Goal: Information Seeking & Learning: Learn about a topic

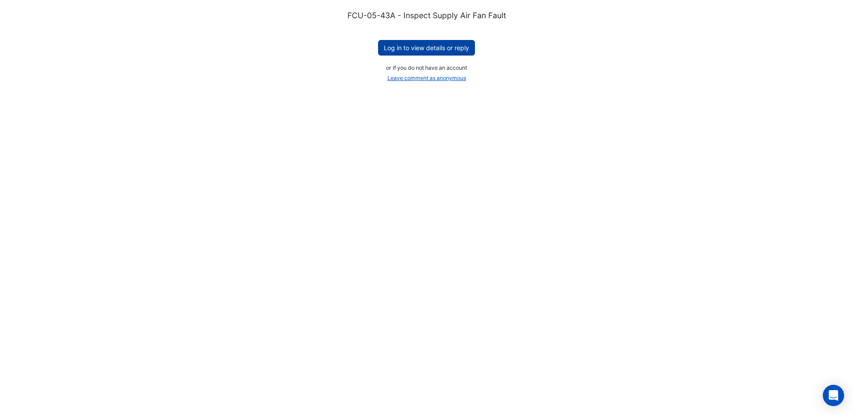
click at [433, 50] on button "Log in to view details or reply" at bounding box center [426, 48] width 97 height 16
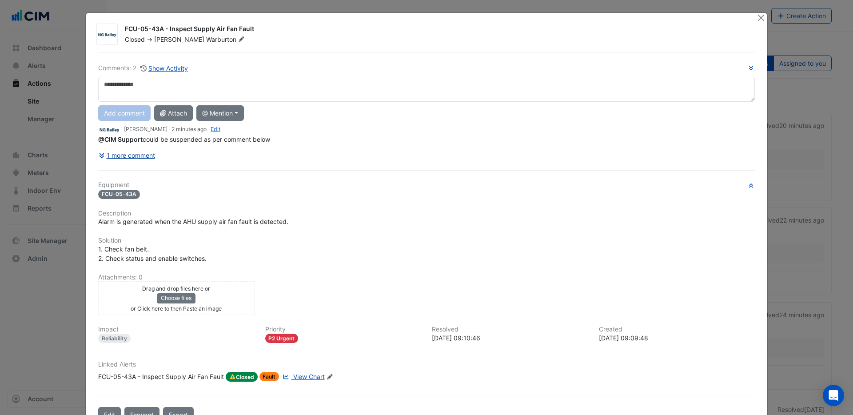
click at [101, 156] on icon at bounding box center [103, 155] width 8 height 6
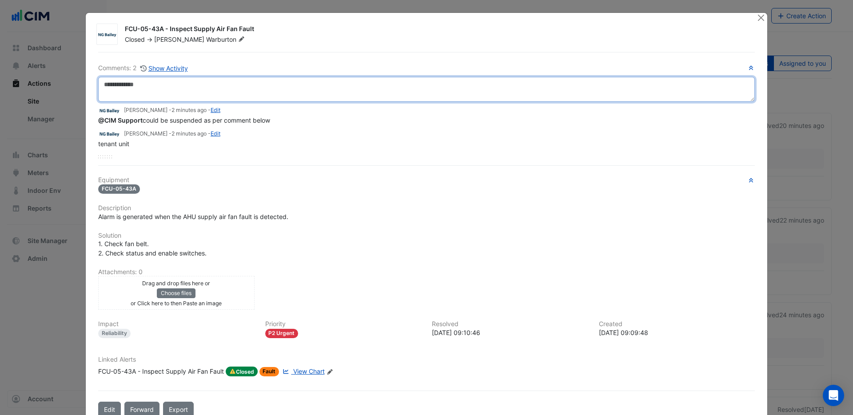
click at [139, 88] on textarea at bounding box center [426, 89] width 657 height 25
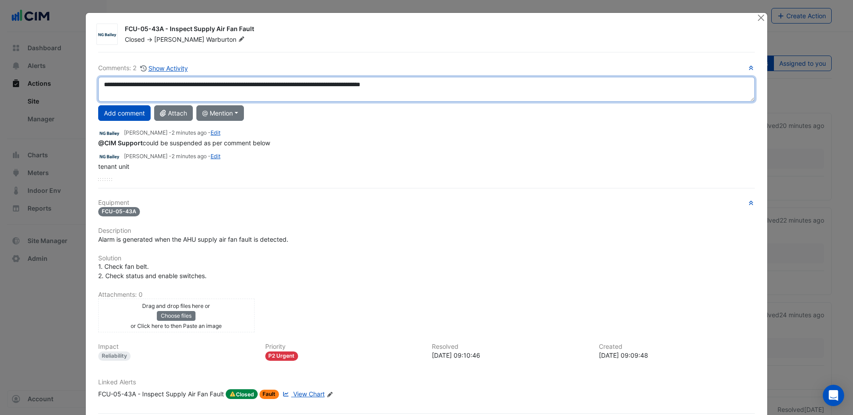
scroll to position [3, 0]
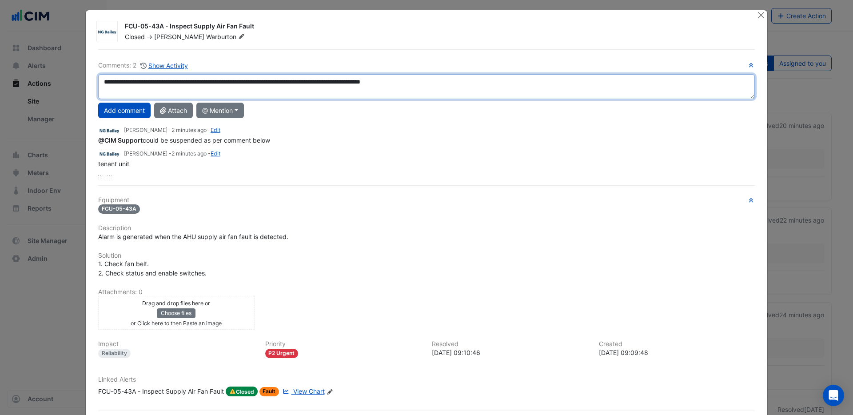
click at [422, 85] on textarea "**********" at bounding box center [426, 86] width 657 height 25
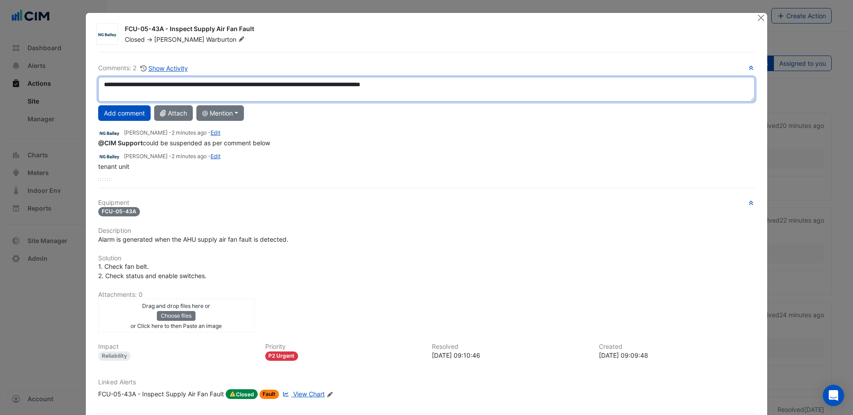
scroll to position [0, 0]
click at [451, 86] on textarea "**********" at bounding box center [426, 88] width 657 height 25
drag, startPoint x: 503, startPoint y: 84, endPoint x: 502, endPoint y: 88, distance: 4.5
click at [503, 84] on textarea "**********" at bounding box center [426, 88] width 657 height 25
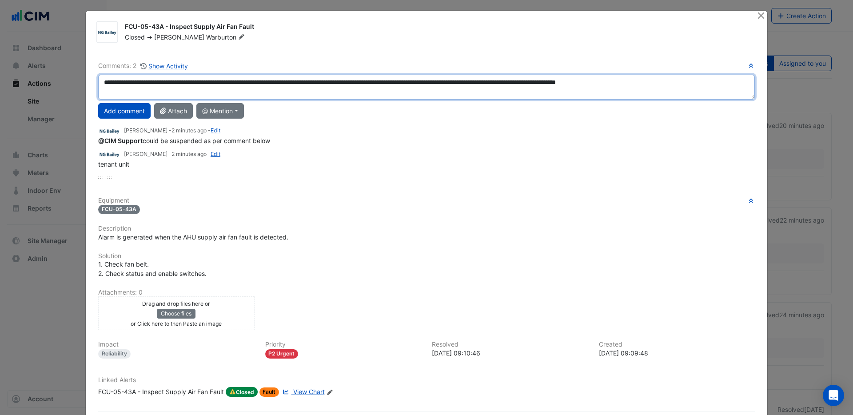
click at [686, 84] on textarea "**********" at bounding box center [426, 87] width 657 height 25
type textarea "**********"
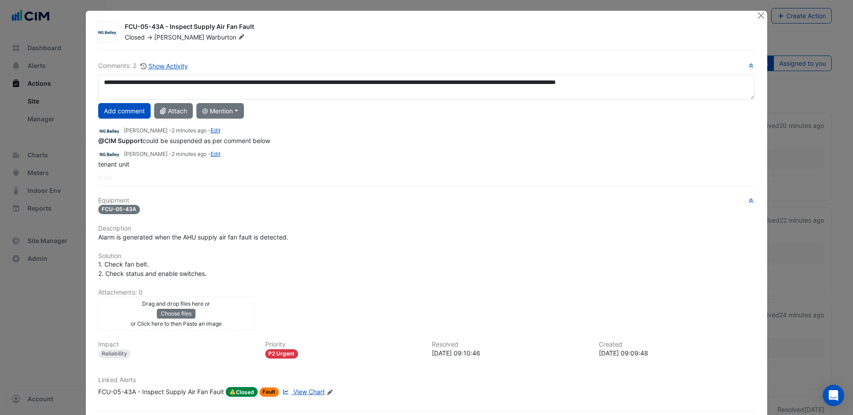
click at [128, 114] on button "Add comment" at bounding box center [124, 111] width 52 height 16
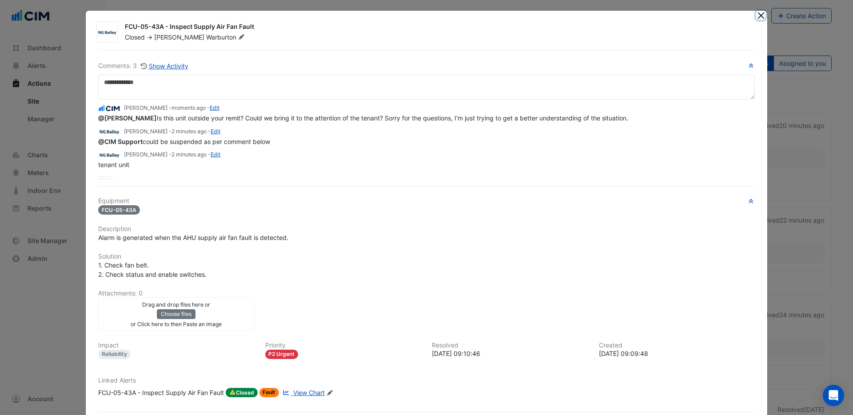
click at [763, 15] on button "Close" at bounding box center [760, 15] width 9 height 9
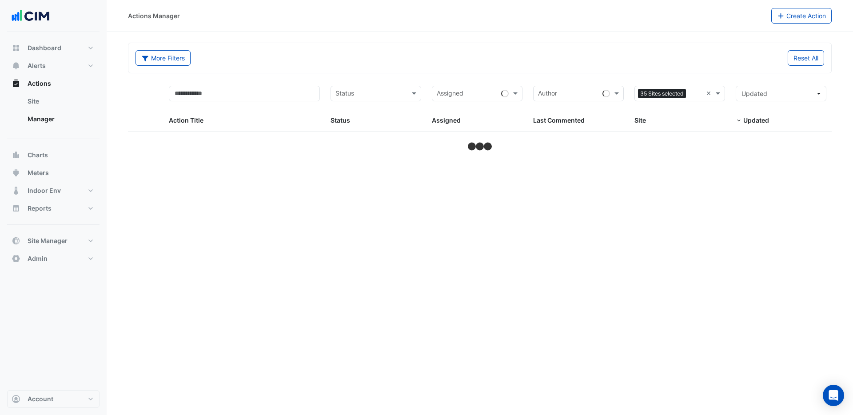
select select "***"
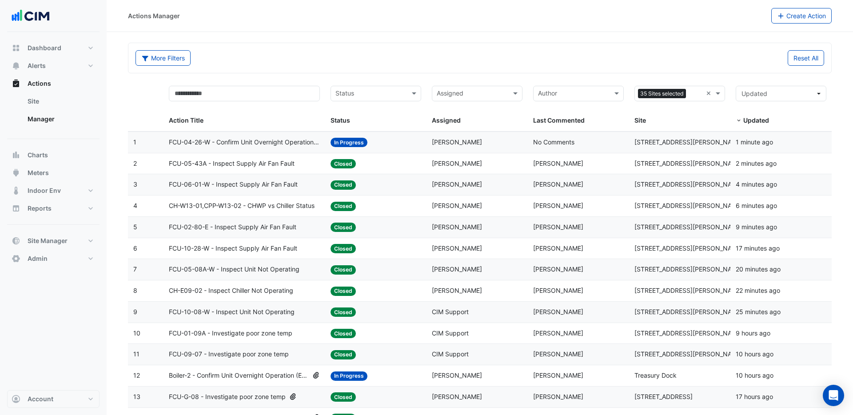
click at [244, 207] on span "CH-W13-01,CPP-W13-02 - CHWP vs Chiller Status" at bounding box center [242, 206] width 146 height 10
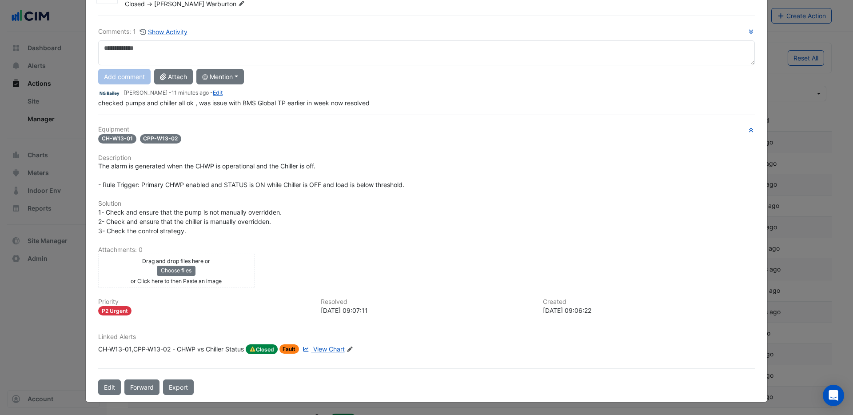
scroll to position [55, 0]
click at [339, 348] on span "View Chart" at bounding box center [329, 349] width 32 height 8
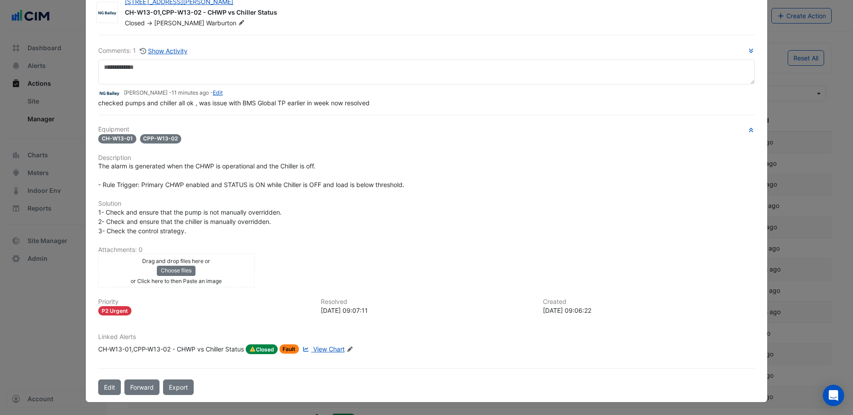
scroll to position [36, 0]
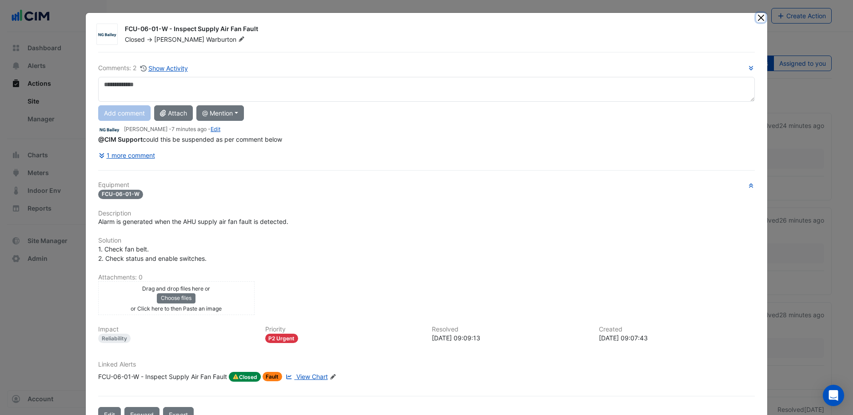
drag, startPoint x: 760, startPoint y: 16, endPoint x: 755, endPoint y: 16, distance: 4.9
click at [760, 16] on button "Close" at bounding box center [760, 17] width 9 height 9
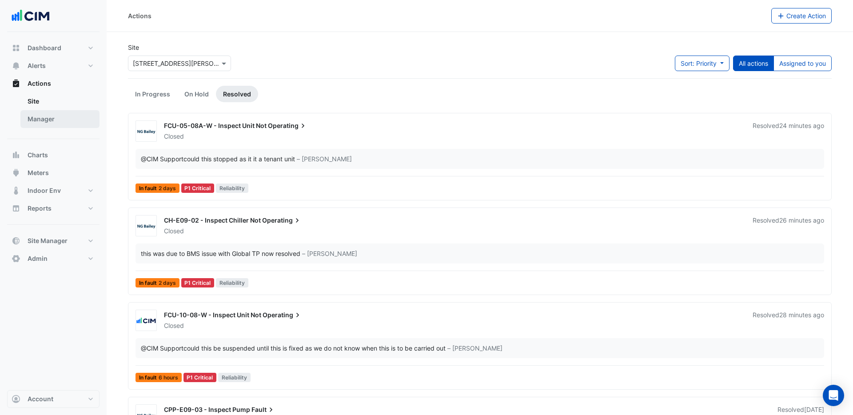
click at [58, 120] on link "Manager" at bounding box center [59, 119] width 79 height 18
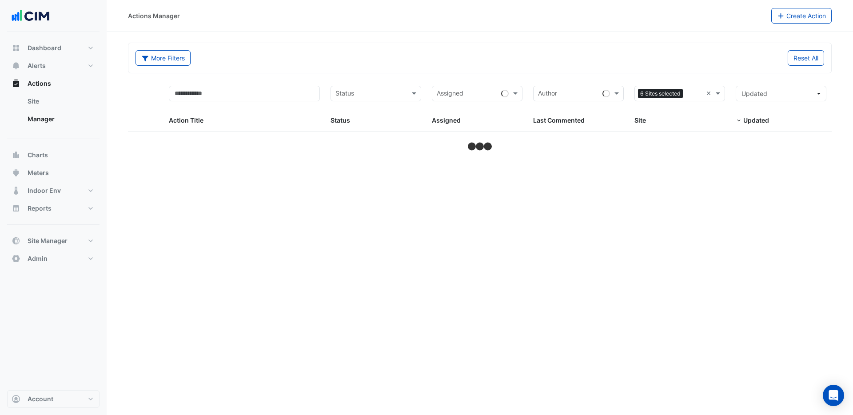
drag, startPoint x: 709, startPoint y: 93, endPoint x: 701, endPoint y: 93, distance: 7.1
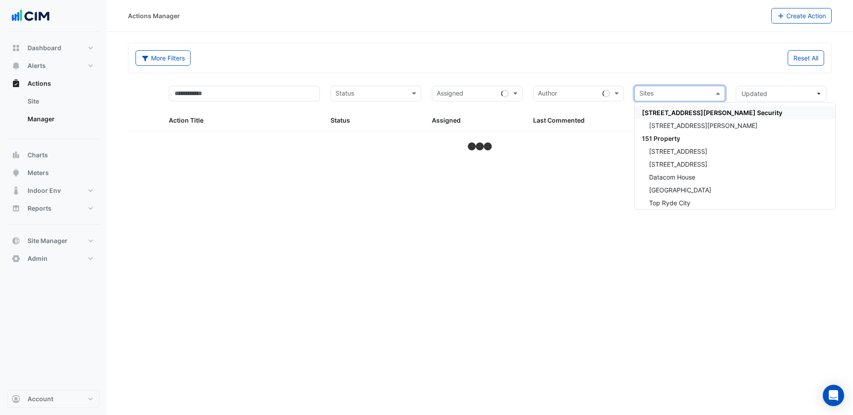
click at [691, 93] on input "text" at bounding box center [674, 94] width 71 height 10
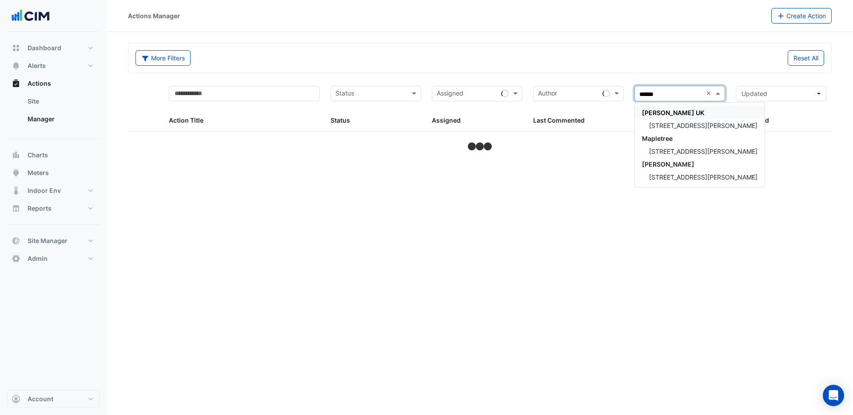
type input "*******"
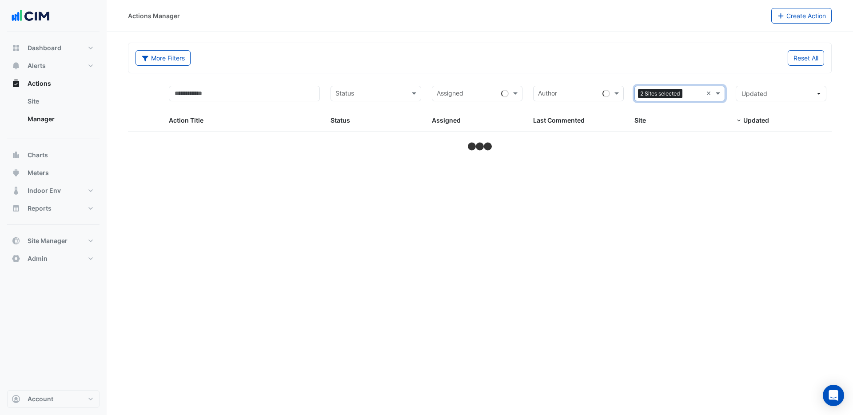
click at [691, 92] on input "text" at bounding box center [694, 94] width 16 height 10
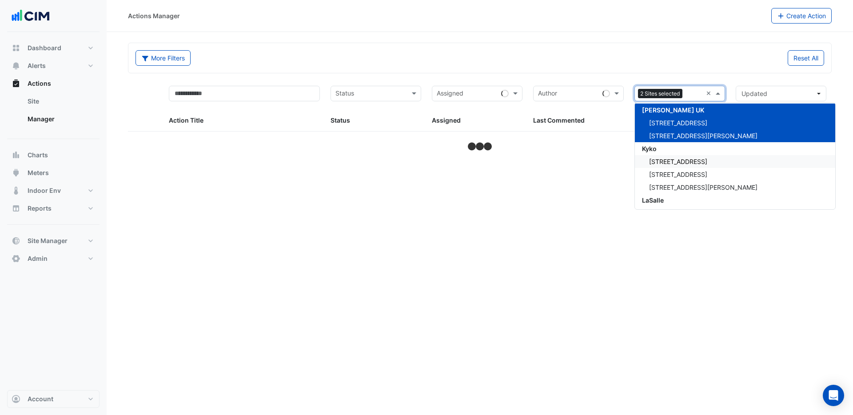
scroll to position [9008, 0]
select select "***"
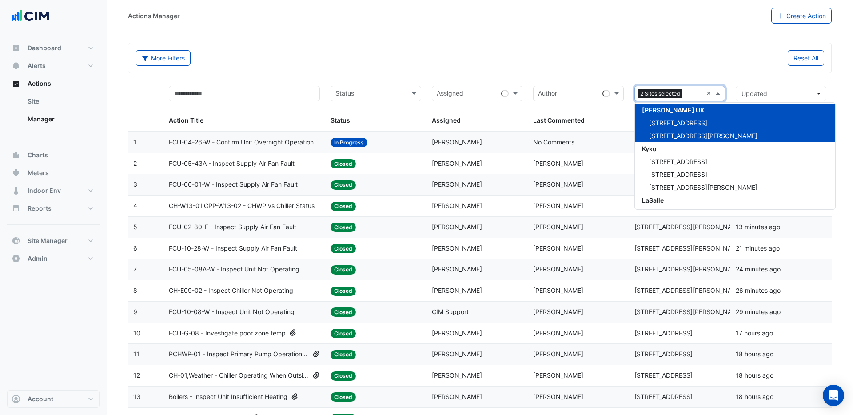
click at [683, 125] on span "250 Longwater Avenue" at bounding box center [678, 123] width 58 height 8
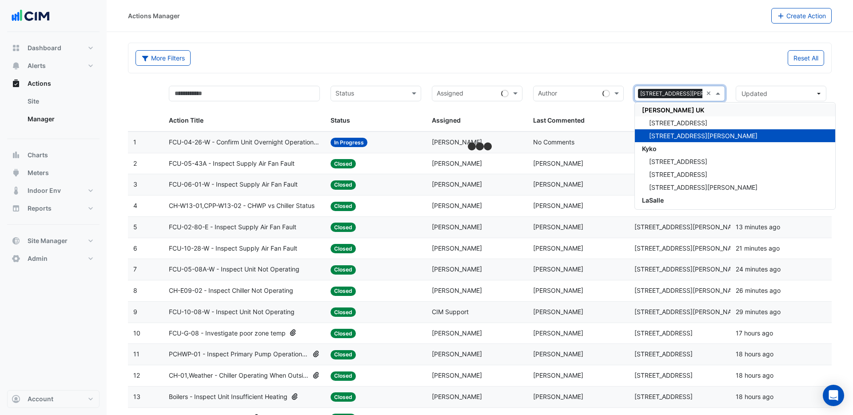
click at [643, 64] on div "Reset All" at bounding box center [655, 58] width 350 height 16
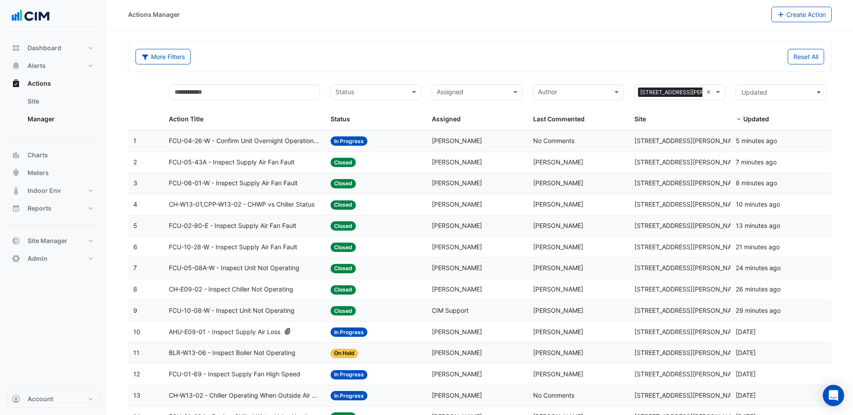
scroll to position [2, 0]
click at [247, 180] on span "FCU-06-01-W - Inspect Supply Air Fan Fault" at bounding box center [233, 183] width 129 height 10
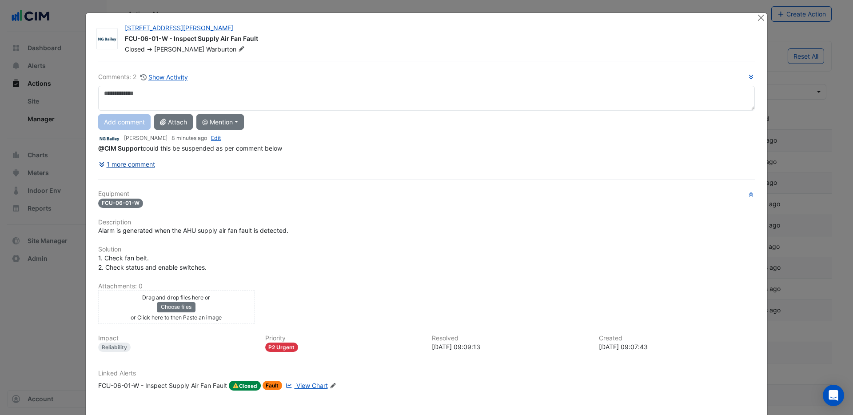
click at [138, 164] on button "1 more comment" at bounding box center [126, 164] width 57 height 16
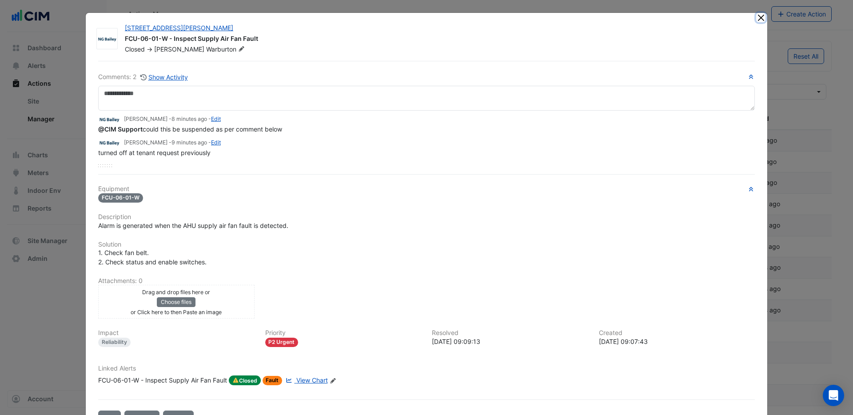
click at [761, 18] on button "Close" at bounding box center [760, 17] width 9 height 9
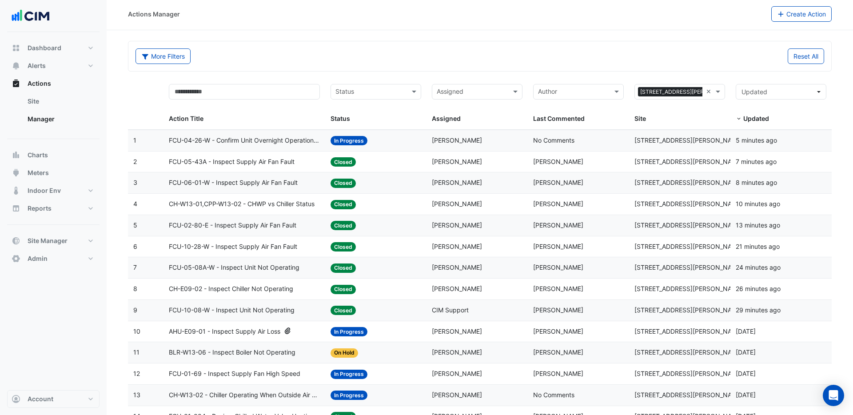
scroll to position [3, 0]
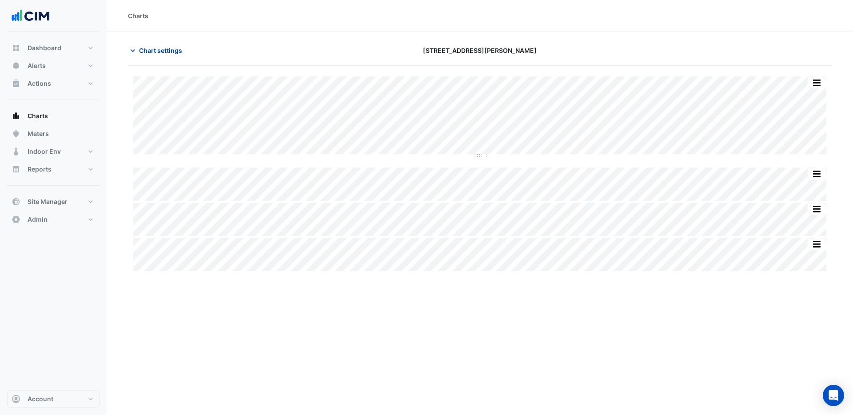
click at [152, 51] on span "Chart settings" at bounding box center [160, 50] width 43 height 9
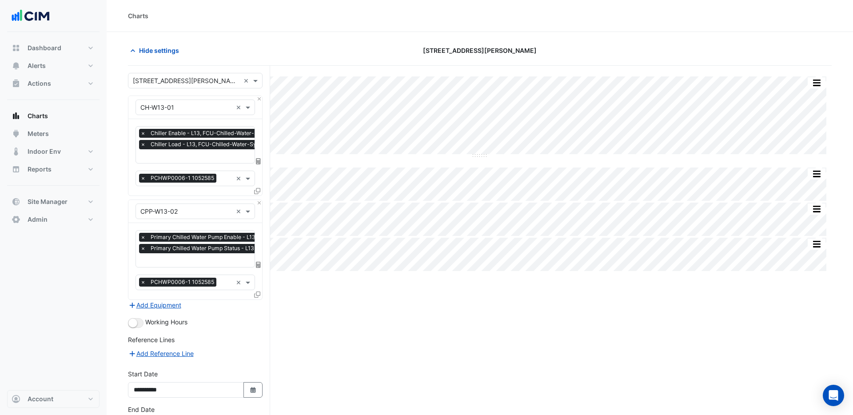
click at [258, 190] on icon at bounding box center [257, 191] width 6 height 6
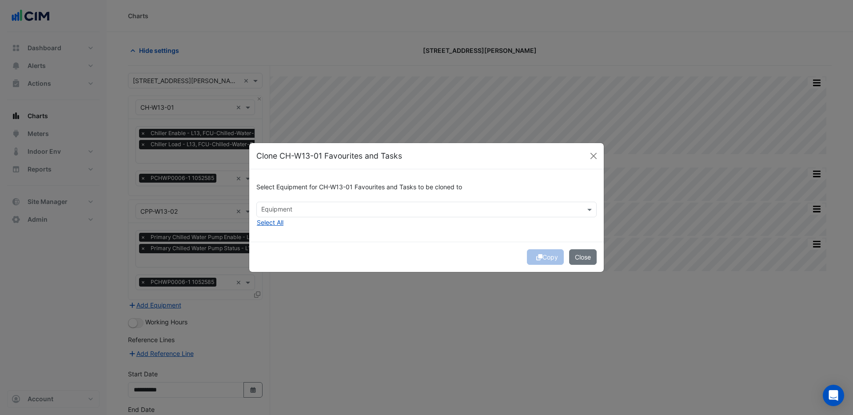
click at [280, 210] on input "text" at bounding box center [421, 210] width 320 height 9
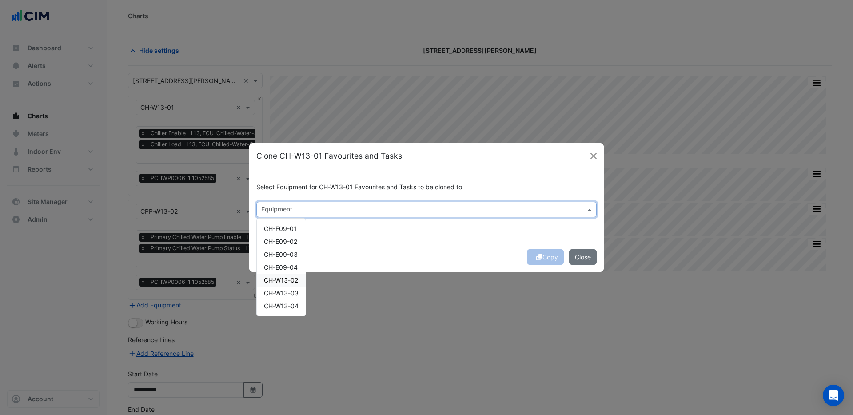
click at [283, 279] on span "CH-W13-02" at bounding box center [281, 280] width 34 height 8
click at [283, 291] on span "CH-W13-03" at bounding box center [281, 293] width 35 height 8
click at [287, 304] on span "CH-W13-04" at bounding box center [281, 306] width 35 height 8
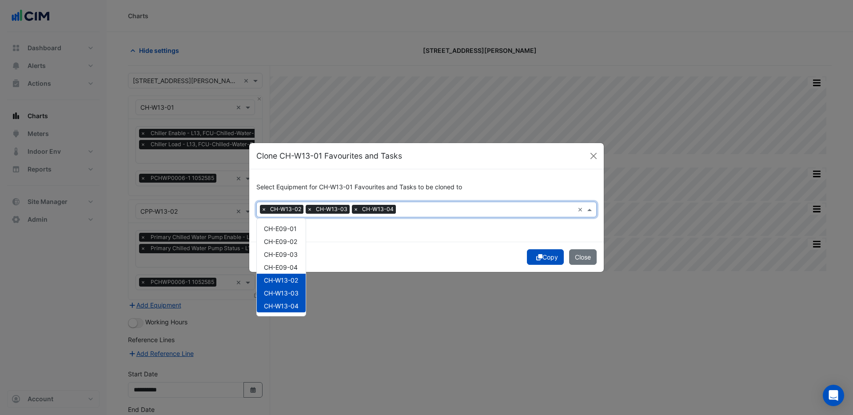
click at [546, 258] on button "Copy" at bounding box center [545, 257] width 37 height 16
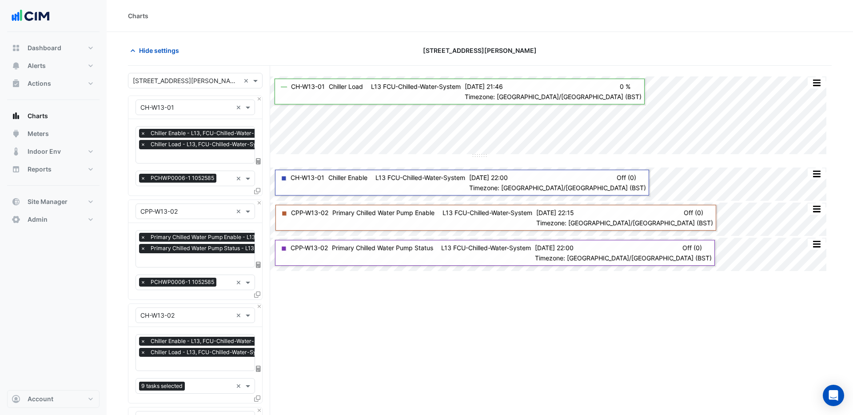
click at [258, 291] on icon at bounding box center [257, 294] width 6 height 6
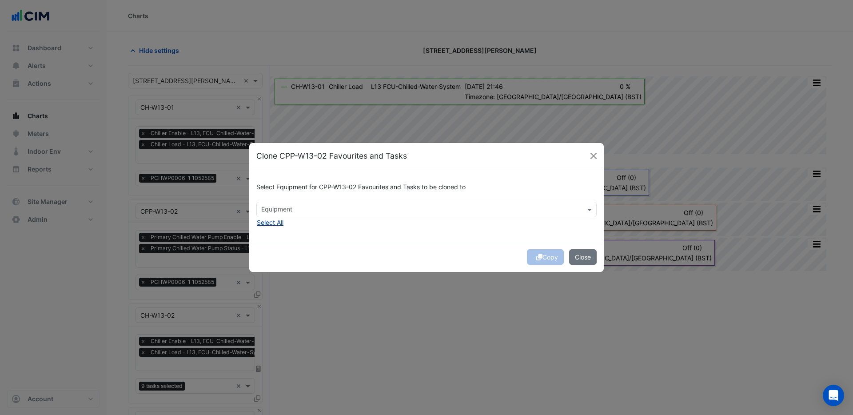
click at [274, 223] on button "Select All" at bounding box center [270, 222] width 28 height 10
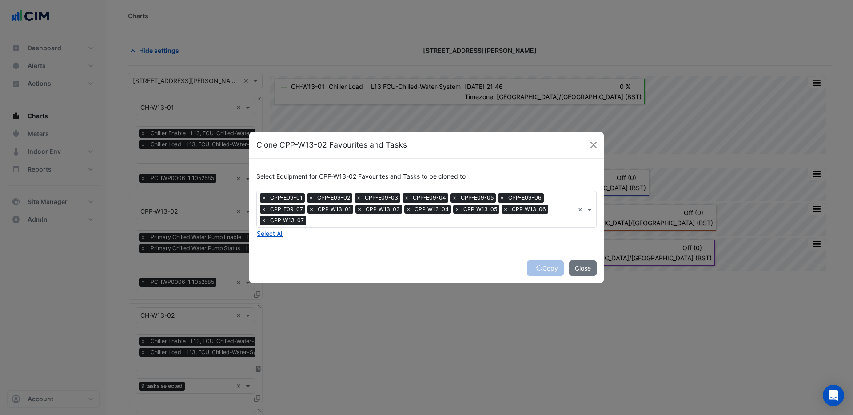
click at [263, 200] on span "×" at bounding box center [264, 197] width 8 height 9
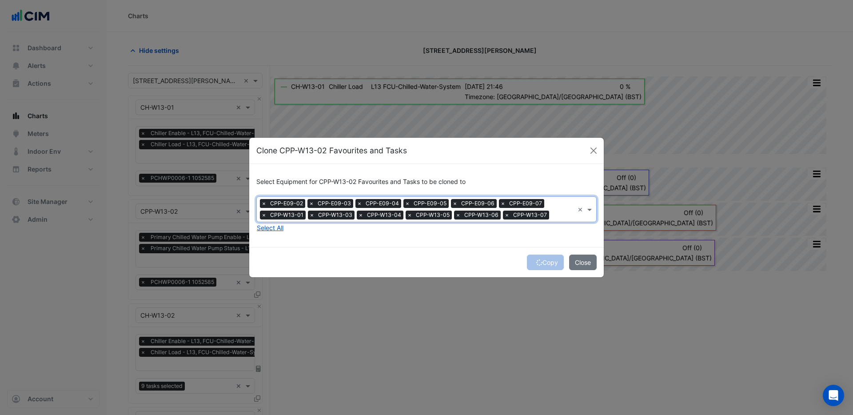
click at [263, 203] on span "×" at bounding box center [264, 203] width 8 height 9
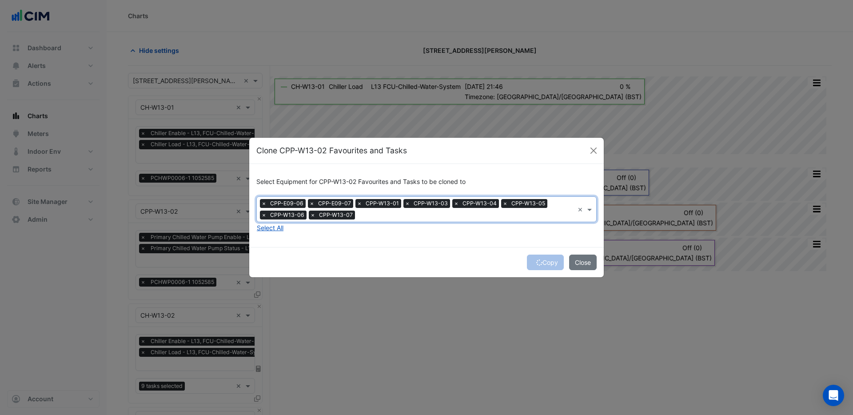
click at [263, 203] on span "×" at bounding box center [264, 203] width 8 height 9
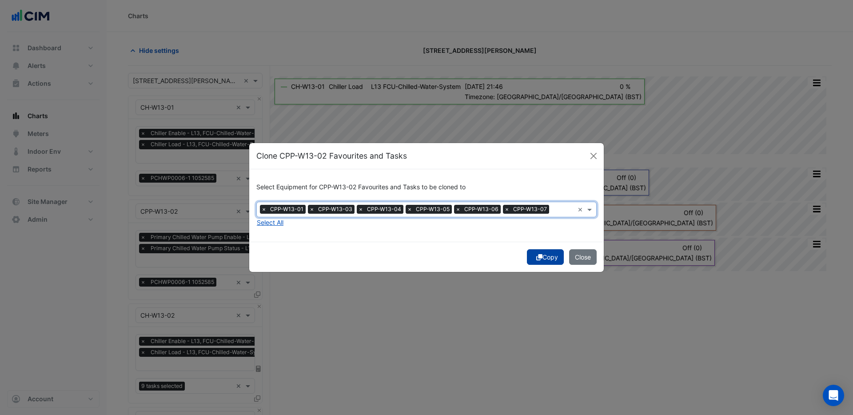
click at [542, 255] on button "Copy" at bounding box center [545, 257] width 37 height 16
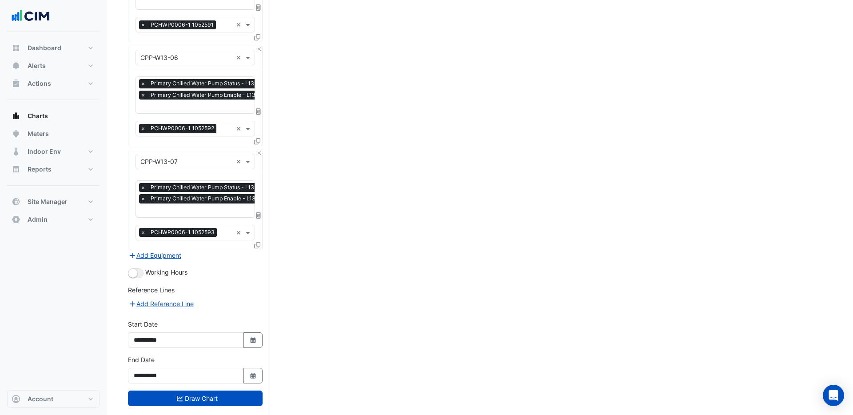
scroll to position [1011, 0]
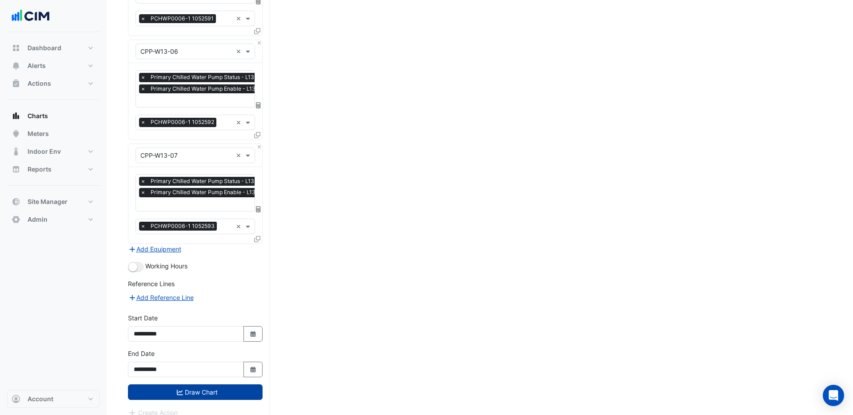
click at [209, 384] on button "Draw Chart" at bounding box center [195, 392] width 135 height 16
